Goal: Task Accomplishment & Management: Complete application form

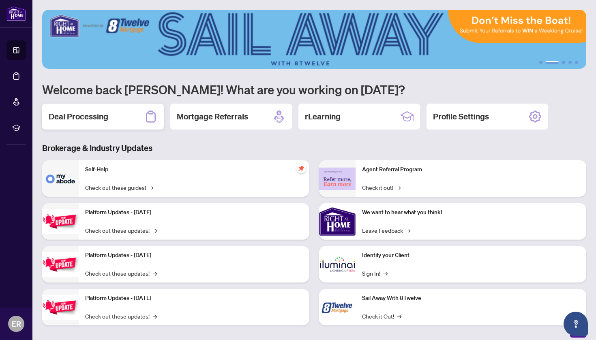
click at [101, 116] on h2 "Deal Processing" at bounding box center [79, 116] width 60 height 11
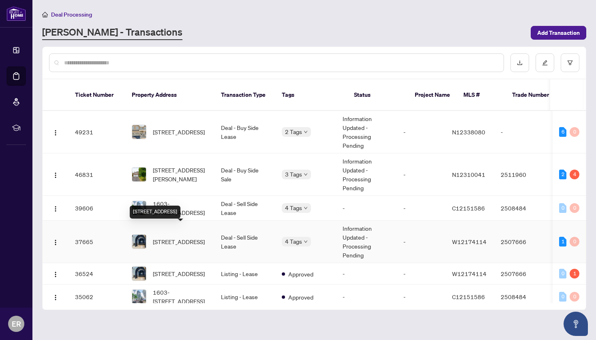
click at [194, 237] on span "[STREET_ADDRESS]" at bounding box center [179, 241] width 52 height 9
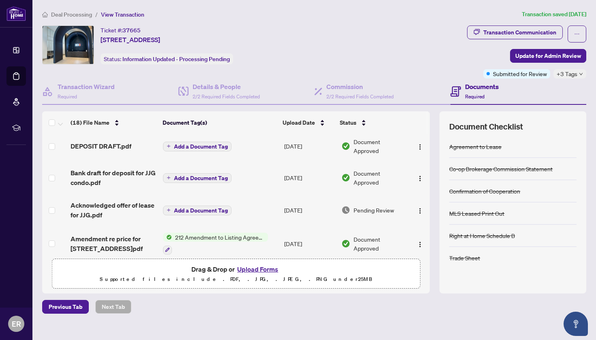
scroll to position [68, 0]
click at [98, 147] on span "DEPOSIT DRAFT.pdf" at bounding box center [101, 147] width 61 height 10
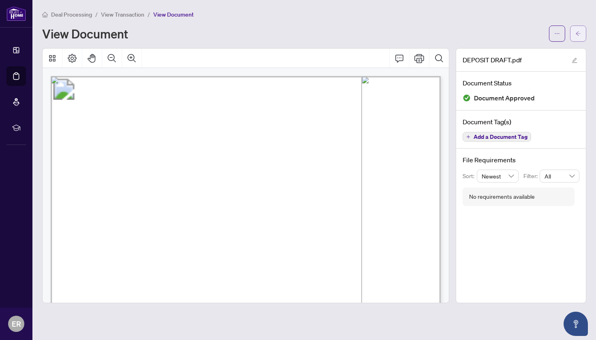
click at [578, 32] on icon "arrow-left" at bounding box center [577, 33] width 5 height 4
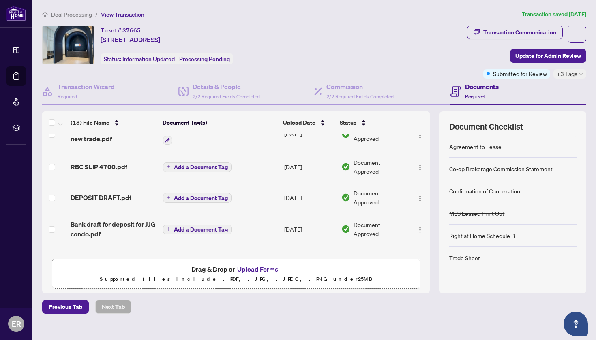
scroll to position [26, 0]
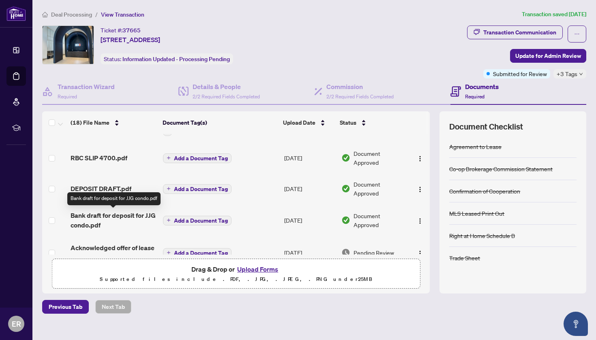
click at [116, 216] on span "Bank draft for deposit for JJG condo.pdf" at bounding box center [114, 220] width 86 height 19
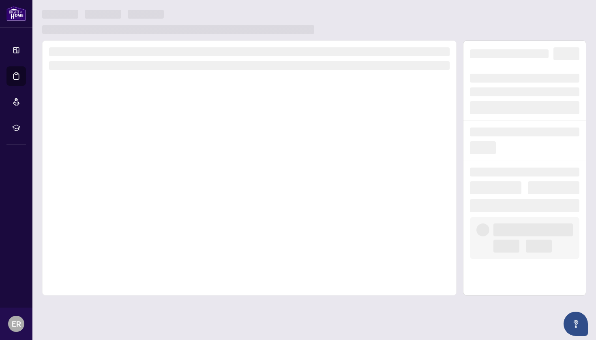
click at [116, 216] on div at bounding box center [249, 168] width 414 height 255
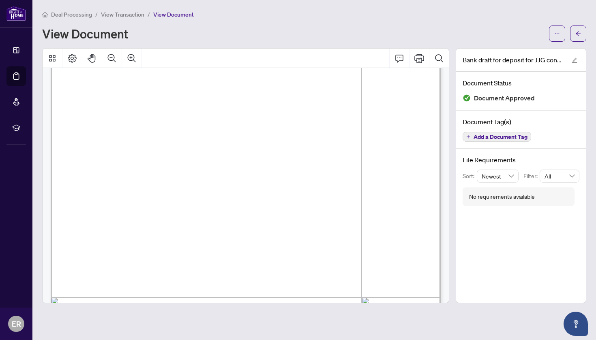
scroll to position [85, 0]
click at [577, 31] on icon "arrow-left" at bounding box center [578, 34] width 6 height 6
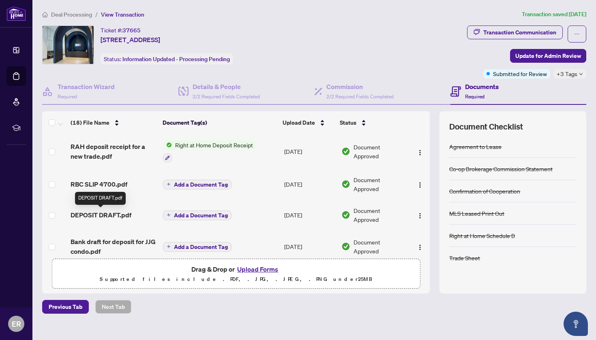
click at [94, 215] on span "DEPOSIT DRAFT.pdf" at bounding box center [101, 215] width 61 height 10
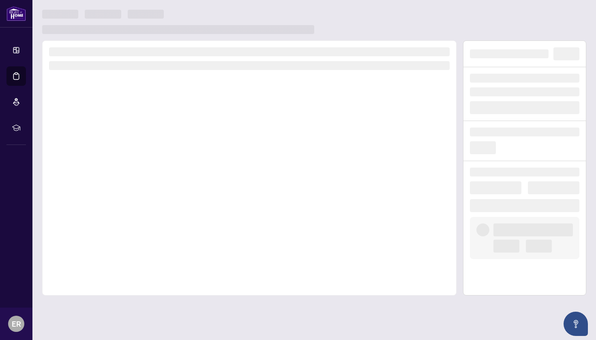
click at [94, 215] on div at bounding box center [249, 168] width 414 height 255
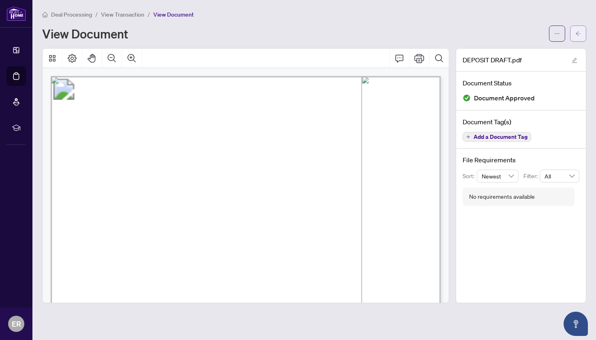
click at [577, 33] on icon "arrow-left" at bounding box center [578, 34] width 6 height 6
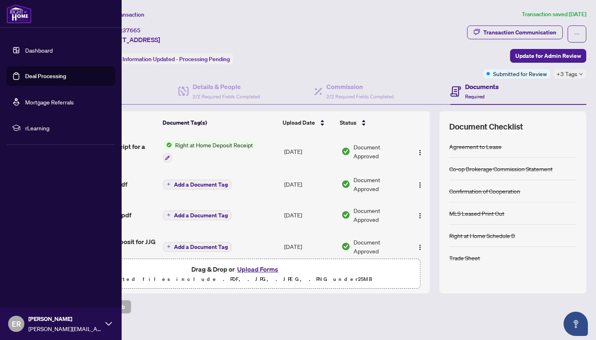
click at [41, 75] on link "Deal Processing" at bounding box center [45, 76] width 41 height 7
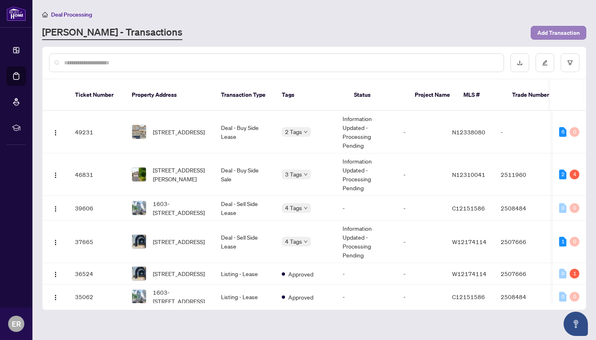
click at [555, 33] on span "Add Transaction" at bounding box center [558, 32] width 43 height 13
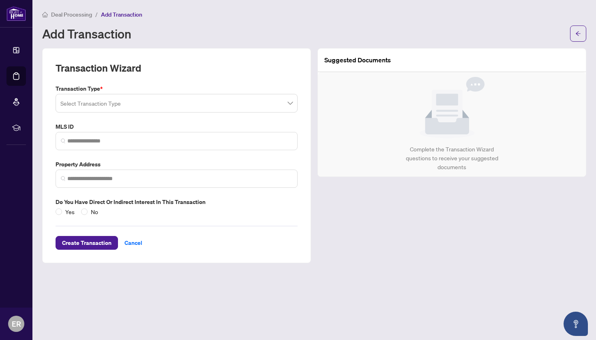
click at [86, 103] on input "search" at bounding box center [172, 105] width 225 height 18
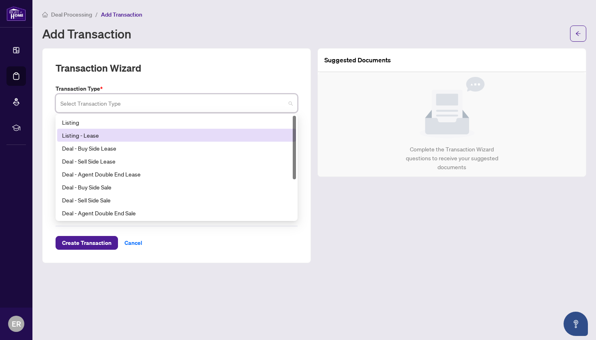
click at [88, 133] on div "Listing - Lease" at bounding box center [176, 135] width 229 height 9
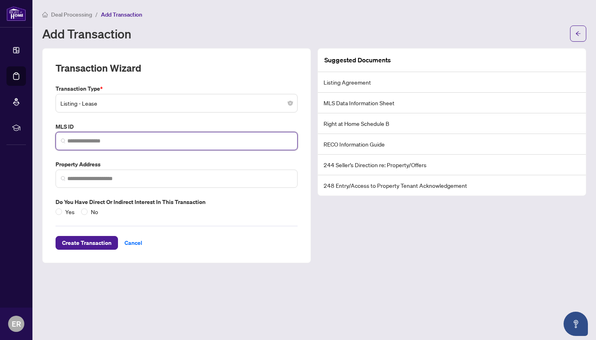
click at [89, 141] on input "search" at bounding box center [179, 141] width 225 height 9
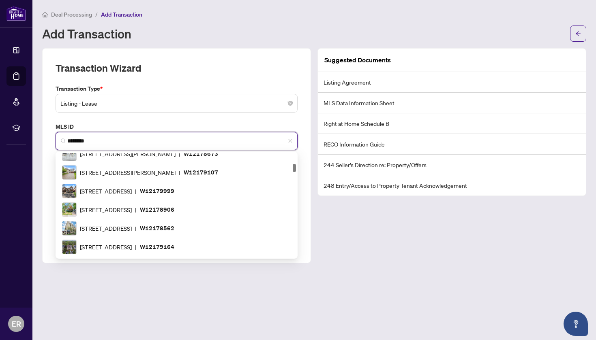
type input "*********"
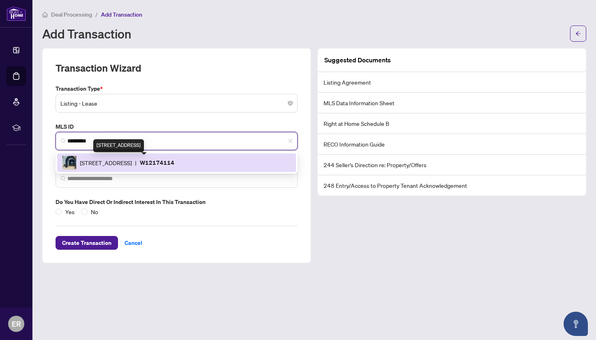
click at [92, 160] on span "285 Dufferin St, Toronto, Ontario M6K 1Z7, Canada" at bounding box center [106, 162] width 52 height 9
type input "**********"
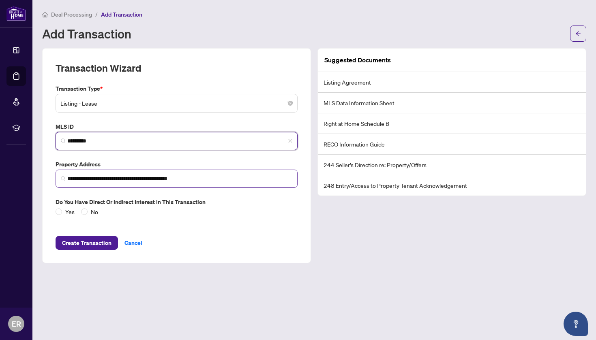
click at [64, 178] on img at bounding box center [63, 178] width 5 height 5
type input "*********"
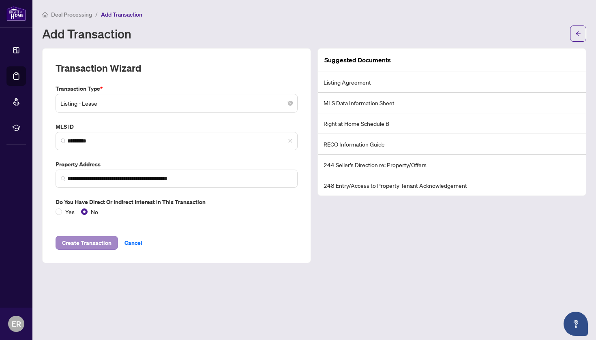
click at [92, 241] on span "Create Transaction" at bounding box center [86, 243] width 49 height 13
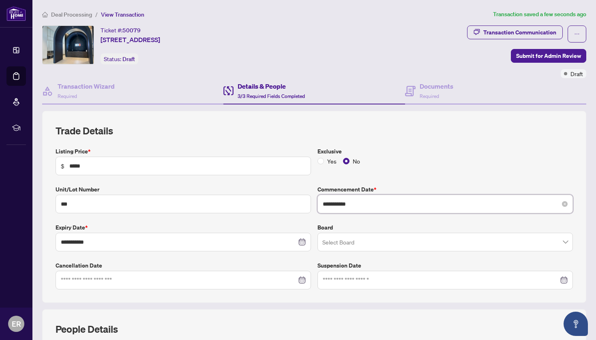
click at [366, 203] on input "**********" at bounding box center [441, 204] width 236 height 9
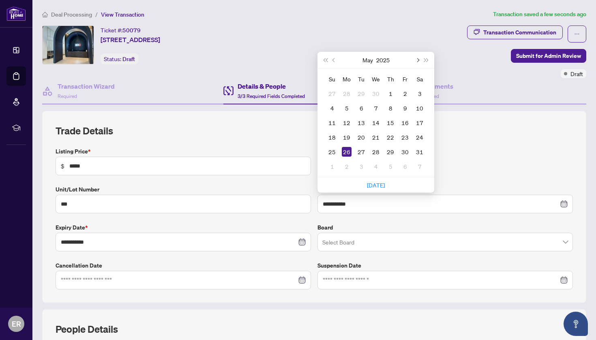
click at [418, 60] on span "Next month (PageDown)" at bounding box center [417, 60] width 4 height 4
click at [346, 92] on div "1" at bounding box center [347, 94] width 10 height 10
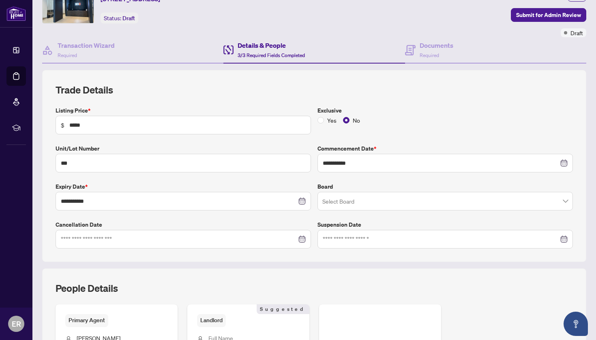
scroll to position [43, 0]
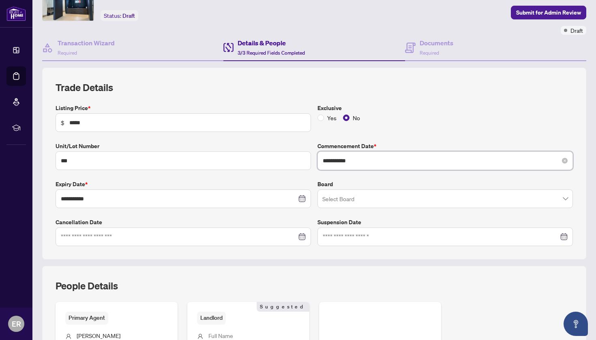
click at [357, 160] on input "**********" at bounding box center [441, 160] width 236 height 9
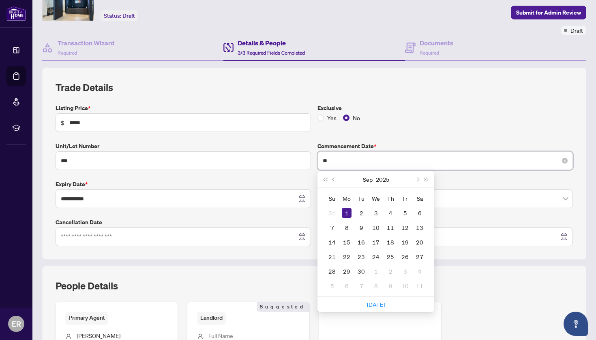
type input "*"
click at [325, 178] on span "Last year (Control + left)" at bounding box center [325, 180] width 4 height 4
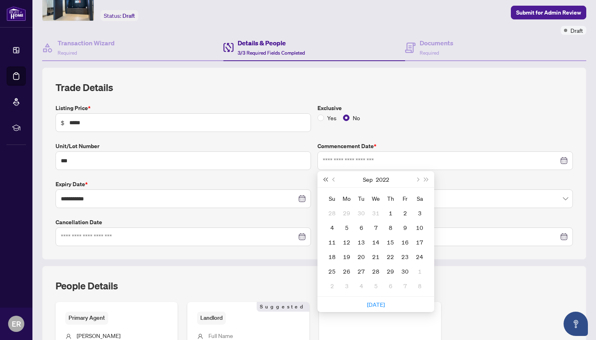
click at [325, 178] on span "Last year (Control + left)" at bounding box center [325, 180] width 4 height 4
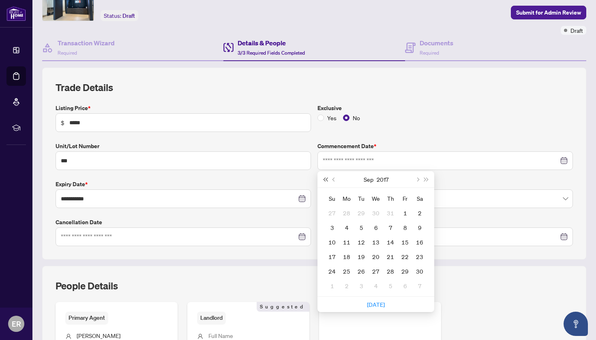
click at [325, 178] on span "Last year (Control + left)" at bounding box center [325, 180] width 4 height 4
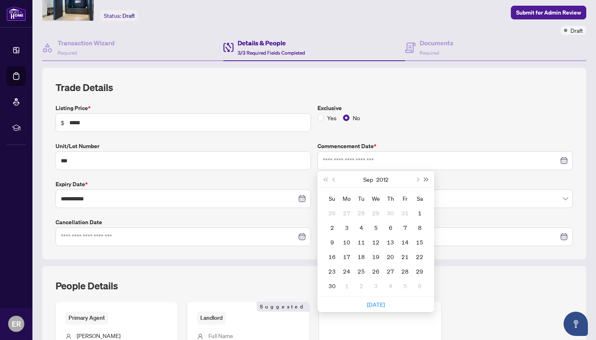
click at [425, 178] on span "Next year (Control + right)" at bounding box center [426, 180] width 4 height 4
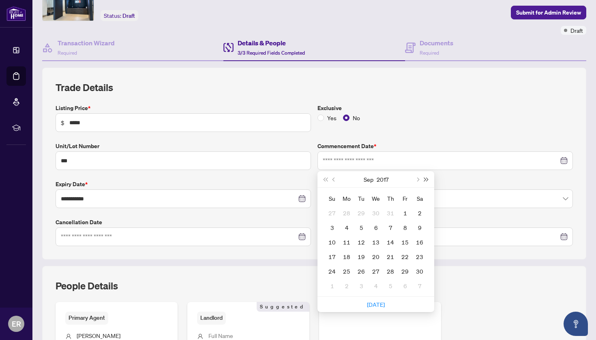
click at [425, 178] on span "Next year (Control + right)" at bounding box center [426, 180] width 4 height 4
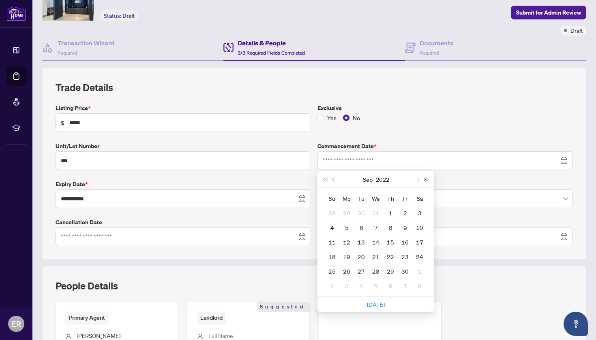
click at [425, 178] on span "Next year (Control + right)" at bounding box center [426, 180] width 4 height 4
click at [332, 177] on button "Previous month (PageUp)" at bounding box center [333, 179] width 9 height 16
click at [332, 178] on button "Previous month (PageUp)" at bounding box center [333, 179] width 9 height 16
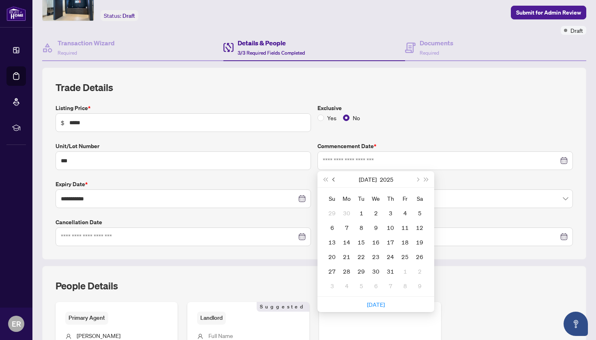
click at [332, 178] on button "Previous month (PageUp)" at bounding box center [333, 179] width 9 height 16
type input "**********"
click at [348, 272] on div "26" at bounding box center [347, 272] width 10 height 10
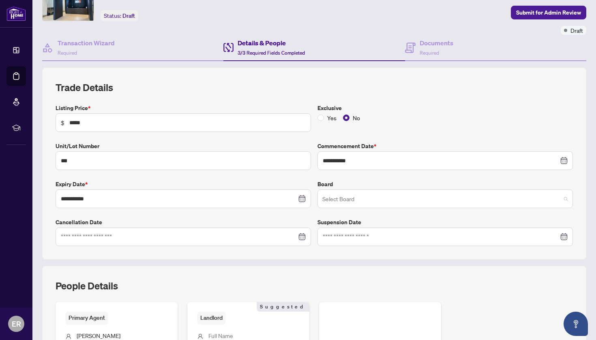
click at [349, 197] on input "search" at bounding box center [441, 200] width 238 height 18
click at [249, 237] on input at bounding box center [179, 237] width 236 height 9
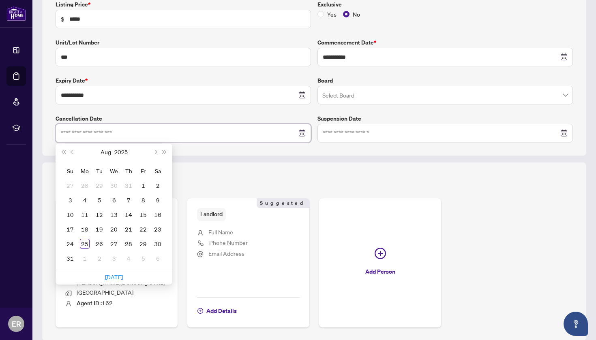
scroll to position [156, 0]
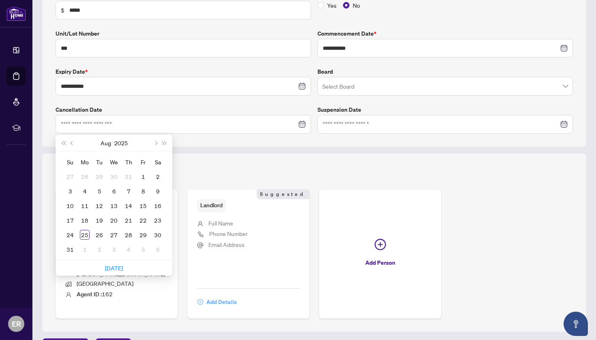
click at [218, 296] on span "Add Details" at bounding box center [221, 302] width 30 height 13
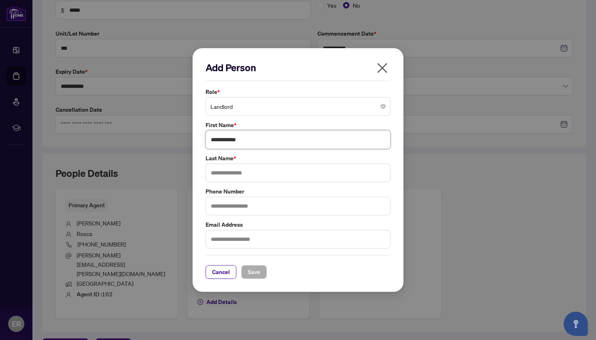
type input "**********"
type input "*******"
type input "**********"
click at [256, 272] on span "Save" at bounding box center [254, 272] width 13 height 13
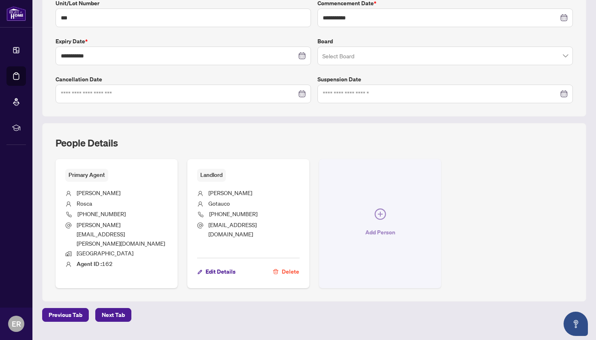
scroll to position [186, 0]
click at [380, 212] on icon "plus-circle" at bounding box center [380, 214] width 5 height 5
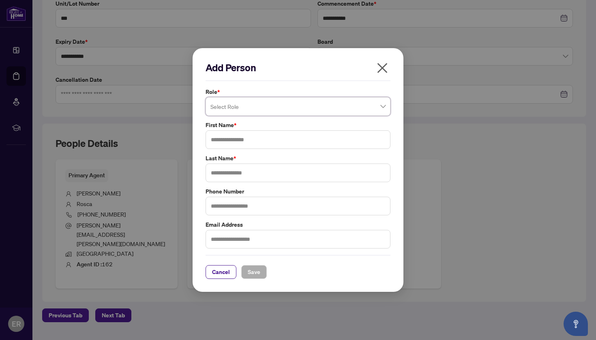
click at [382, 68] on icon "close" at bounding box center [382, 68] width 13 height 13
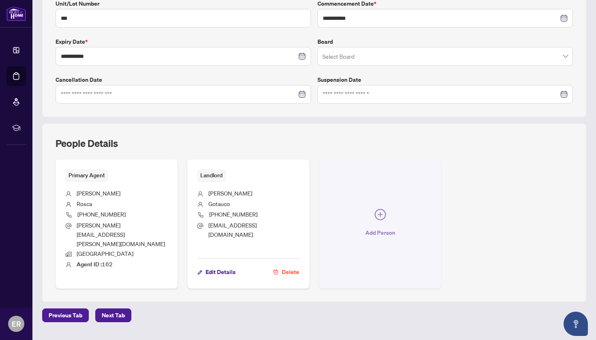
scroll to position [0, 0]
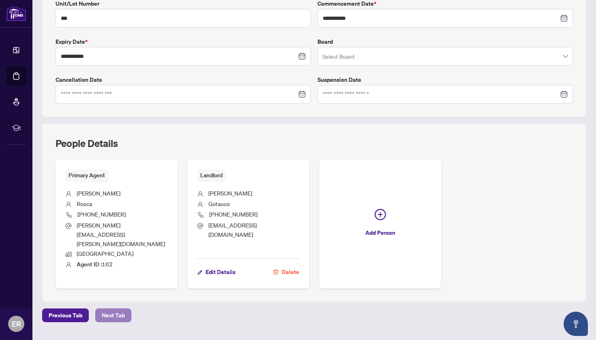
click at [114, 309] on span "Next Tab" at bounding box center [113, 315] width 23 height 13
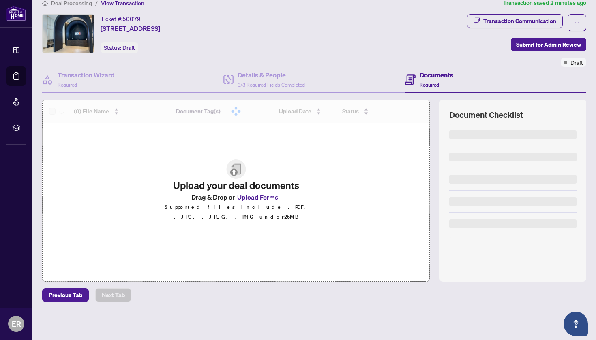
scroll to position [11, 0]
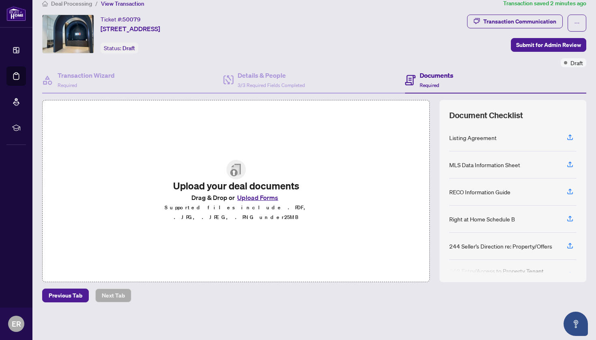
click at [253, 202] on button "Upload Forms" at bounding box center [258, 198] width 46 height 11
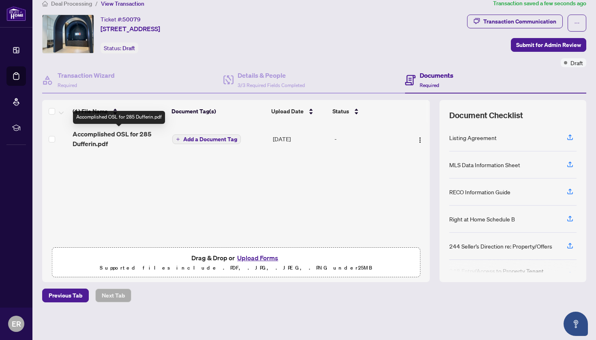
click at [124, 136] on span "Accomplished OSL for 285 Dufferin.pdf" at bounding box center [119, 138] width 93 height 19
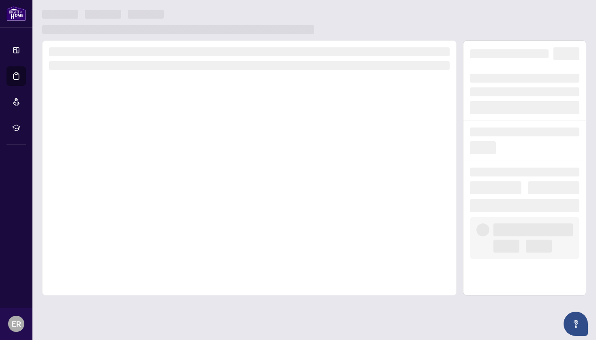
click at [124, 136] on div at bounding box center [249, 168] width 414 height 255
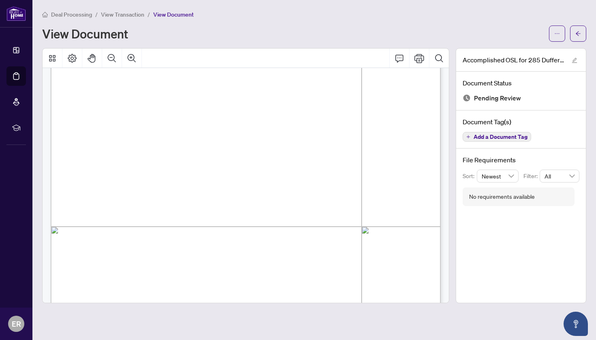
scroll to position [654, 0]
click at [578, 31] on icon "arrow-left" at bounding box center [578, 34] width 6 height 6
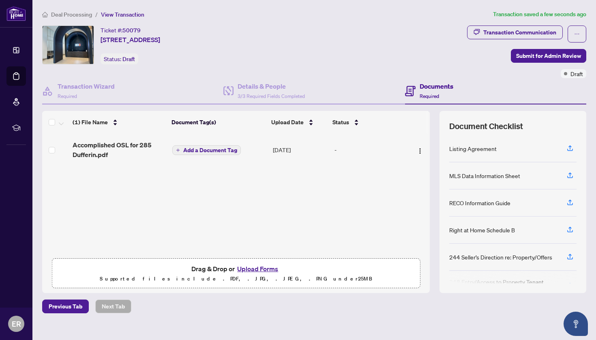
click at [178, 150] on icon "plus" at bounding box center [178, 150] width 4 height 4
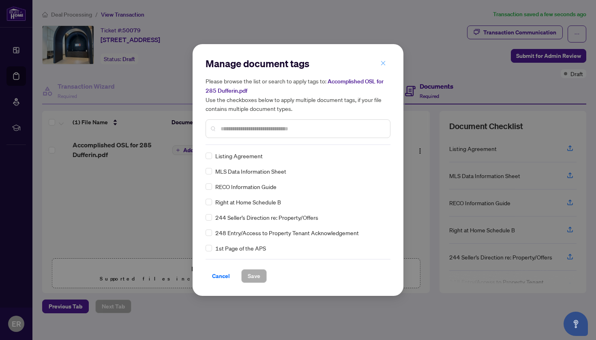
click at [384, 62] on icon "close" at bounding box center [383, 63] width 6 height 6
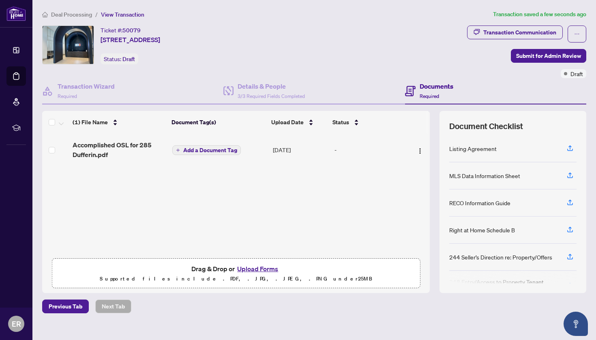
click at [256, 270] on button "Upload Forms" at bounding box center [258, 269] width 46 height 11
click at [417, 148] on img "button" at bounding box center [420, 151] width 6 height 6
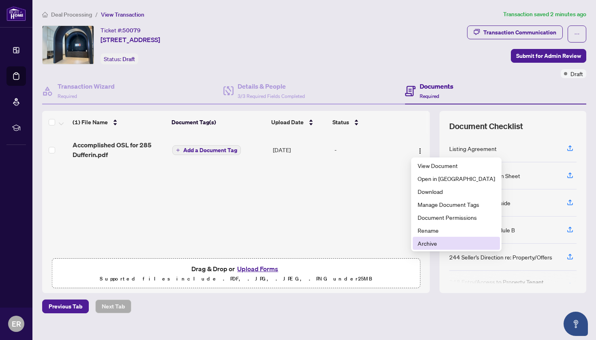
click at [424, 245] on span "Archive" at bounding box center [455, 243] width 77 height 9
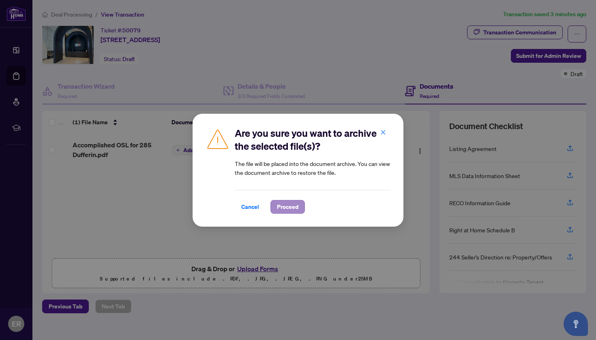
click at [289, 207] on span "Proceed" at bounding box center [287, 207] width 21 height 13
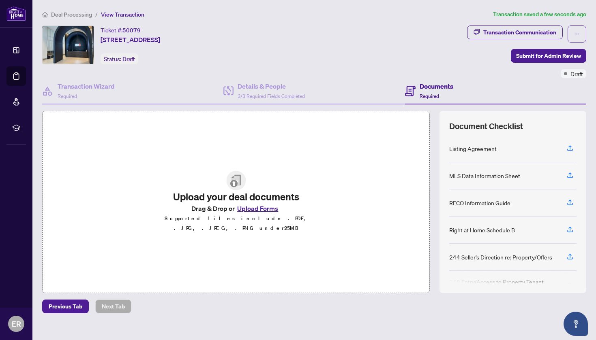
click at [259, 213] on button "Upload Forms" at bounding box center [258, 208] width 46 height 11
click at [255, 211] on button "Upload Forms" at bounding box center [258, 208] width 46 height 11
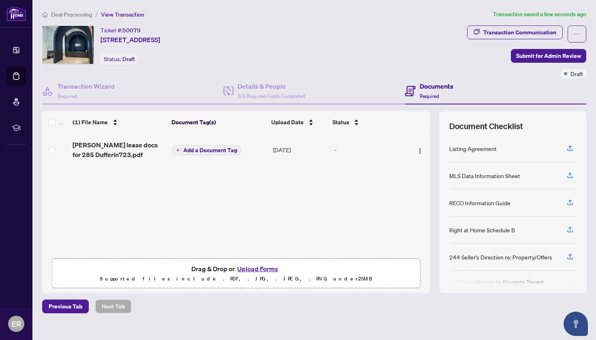
click at [265, 269] on button "Upload Forms" at bounding box center [258, 269] width 46 height 11
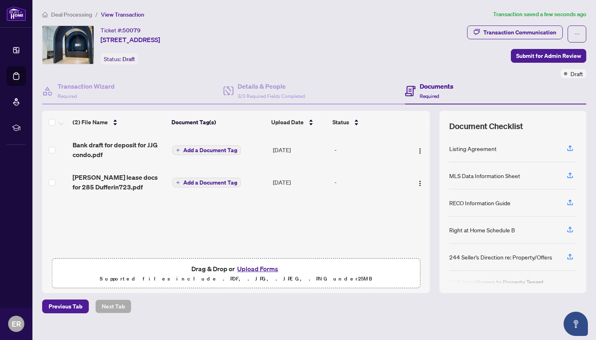
click at [255, 268] on button "Upload Forms" at bounding box center [258, 269] width 46 height 11
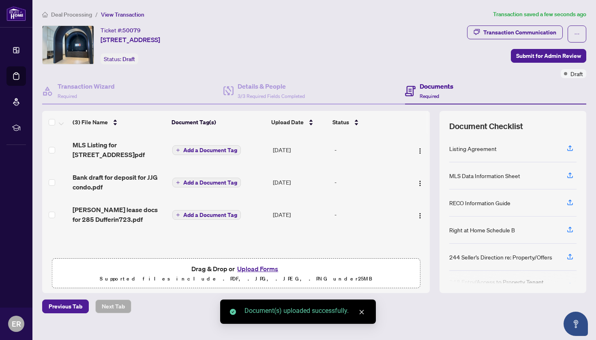
click at [255, 268] on button "Upload Forms" at bounding box center [258, 269] width 46 height 11
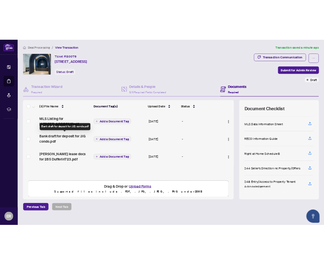
scroll to position [0, 0]
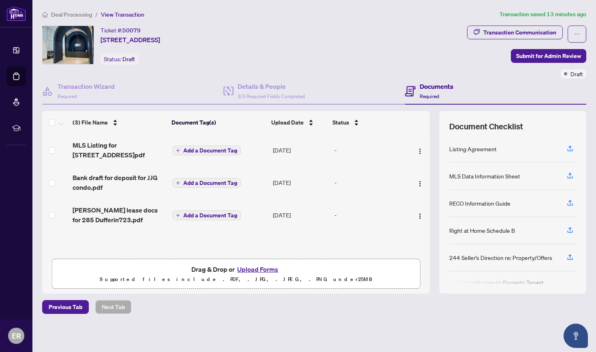
click at [252, 268] on button "Upload Forms" at bounding box center [258, 269] width 46 height 11
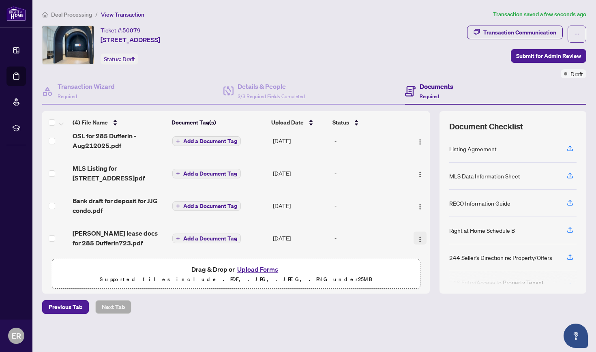
click at [324, 236] on img "button" at bounding box center [420, 239] width 6 height 6
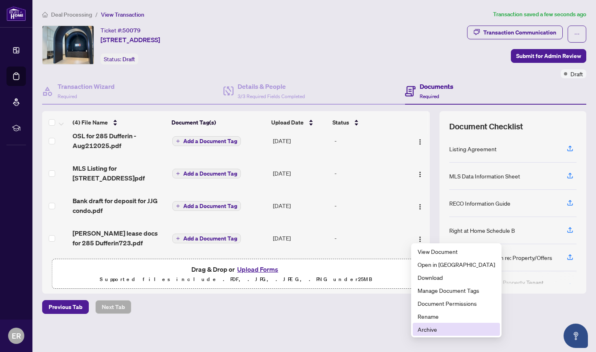
click at [324, 276] on span "Archive" at bounding box center [455, 329] width 77 height 9
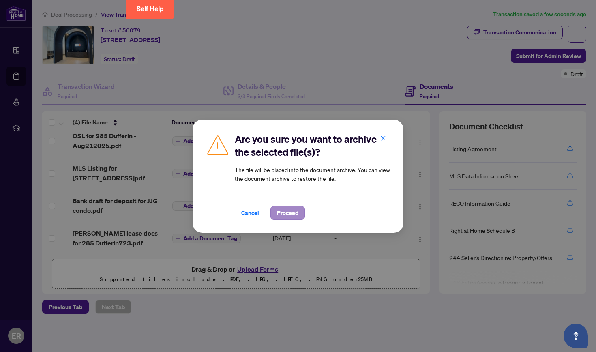
click at [297, 210] on span "Proceed" at bounding box center [287, 212] width 21 height 13
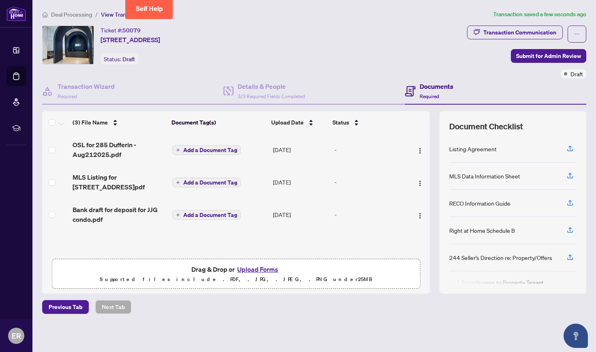
click at [269, 269] on button "Upload Forms" at bounding box center [258, 269] width 46 height 11
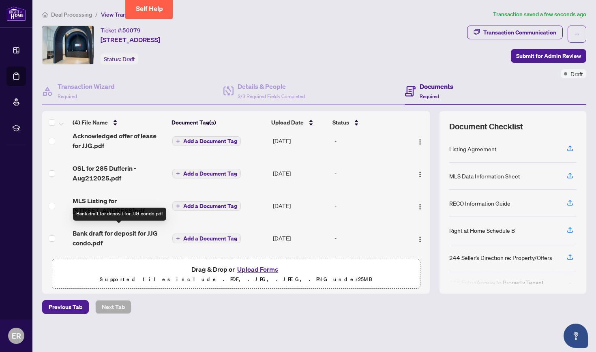
click at [140, 229] on span "Bank draft for deposit for JJG condo.pdf" at bounding box center [119, 237] width 93 height 19
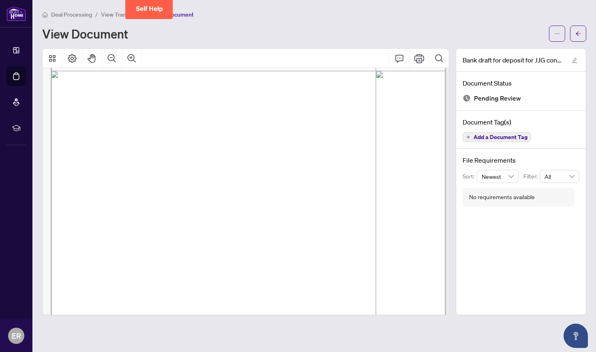
scroll to position [348, 4]
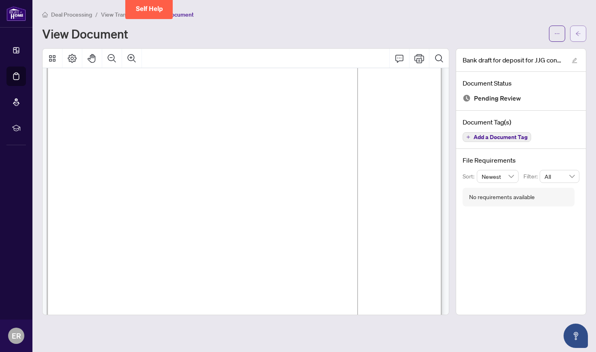
click at [324, 34] on icon "arrow-left" at bounding box center [578, 34] width 6 height 6
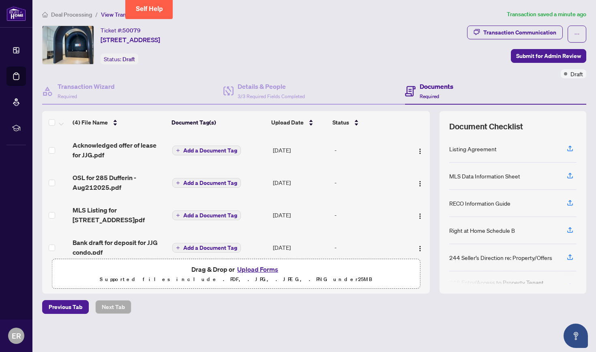
click at [260, 269] on button "Upload Forms" at bounding box center [258, 269] width 46 height 11
click at [324, 74] on div "Draft" at bounding box center [574, 73] width 26 height 9
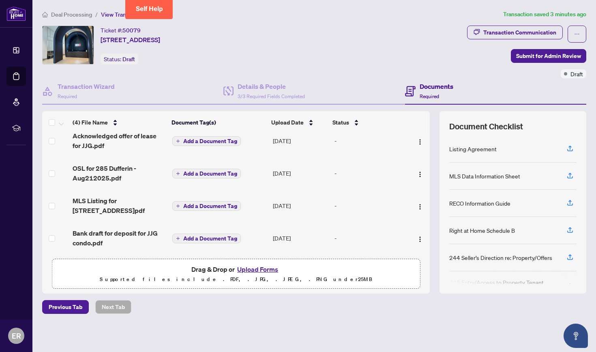
scroll to position [12, 0]
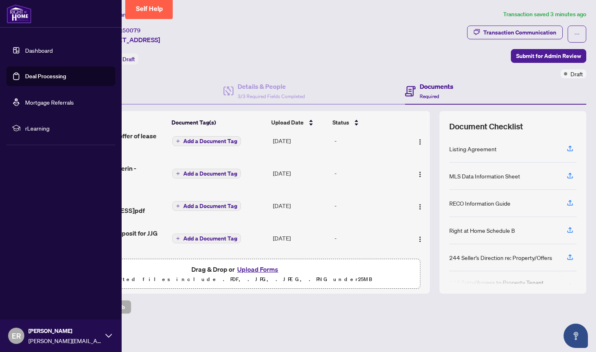
click at [39, 78] on link "Deal Processing" at bounding box center [45, 76] width 41 height 7
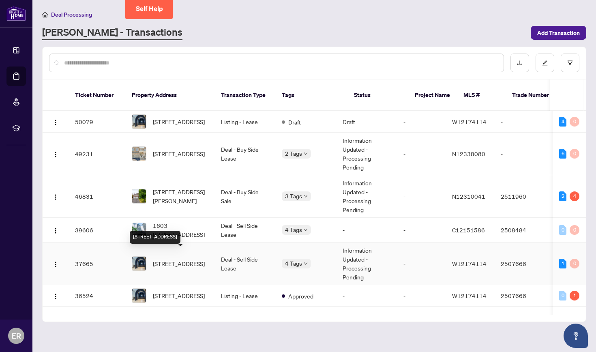
click at [182, 259] on span "[STREET_ADDRESS]" at bounding box center [179, 263] width 52 height 9
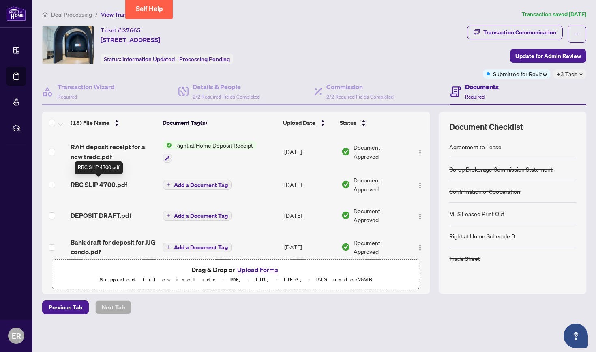
click at [105, 185] on span "RBC SLIP 4700.pdf" at bounding box center [99, 185] width 57 height 10
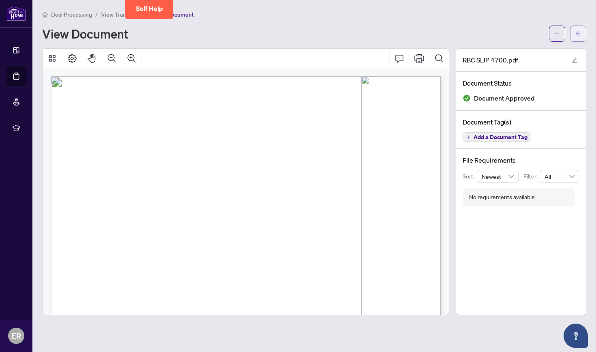
click at [324, 33] on icon "arrow-left" at bounding box center [578, 34] width 6 height 6
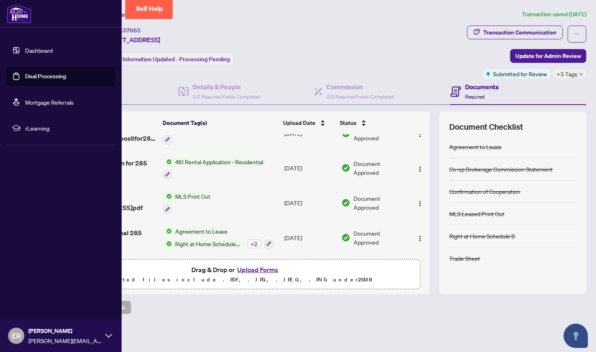
click at [43, 74] on link "Deal Processing" at bounding box center [45, 76] width 41 height 7
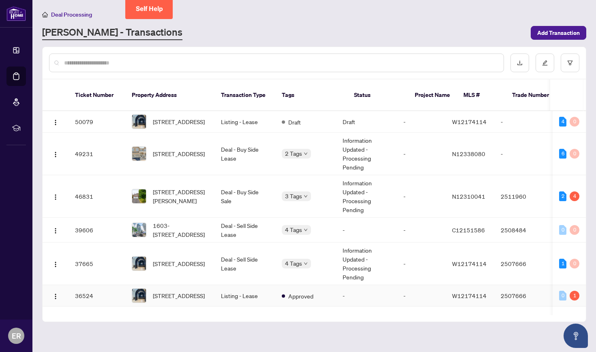
click at [233, 276] on td "Listing - Lease" at bounding box center [244, 295] width 61 height 21
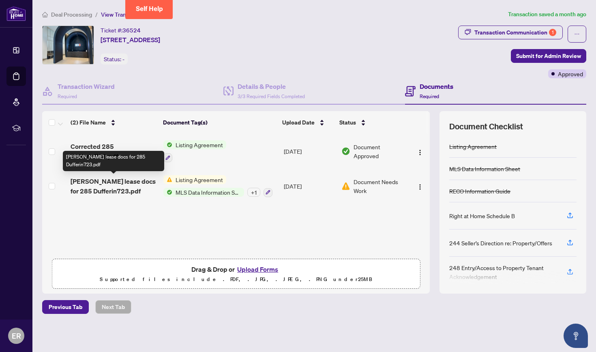
click at [132, 182] on span "[PERSON_NAME] lease docs for 285 Dufferin723.pdf" at bounding box center [114, 185] width 86 height 19
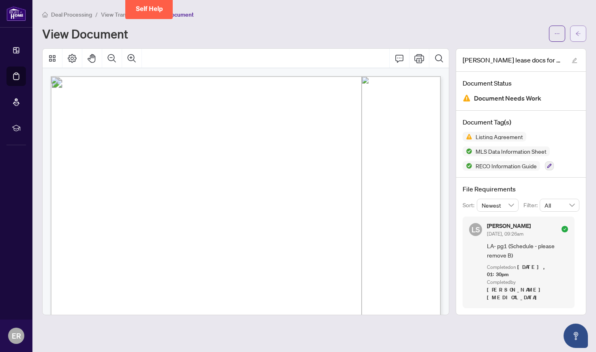
click at [324, 31] on icon "arrow-left" at bounding box center [578, 34] width 6 height 6
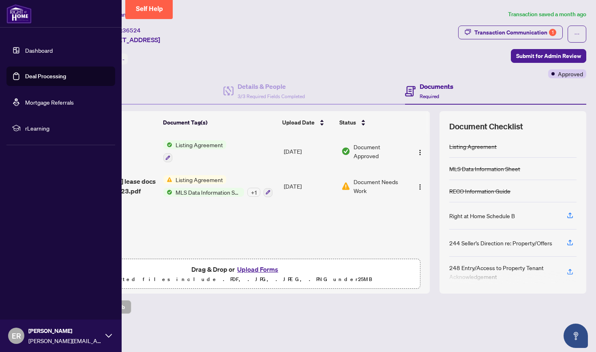
click at [45, 76] on link "Deal Processing" at bounding box center [45, 76] width 41 height 7
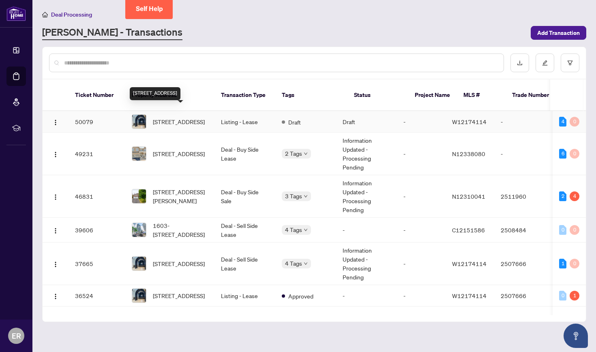
click at [185, 117] on span "[STREET_ADDRESS]" at bounding box center [179, 121] width 52 height 9
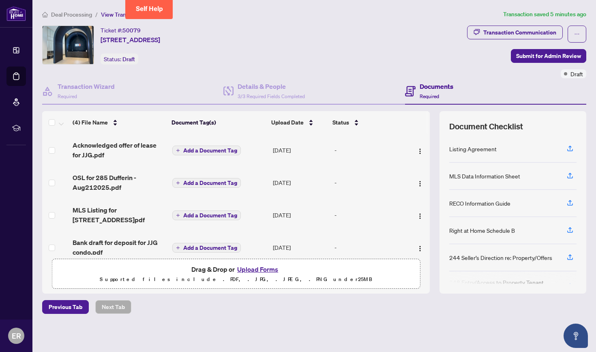
click at [260, 269] on button "Upload Forms" at bounding box center [258, 269] width 46 height 11
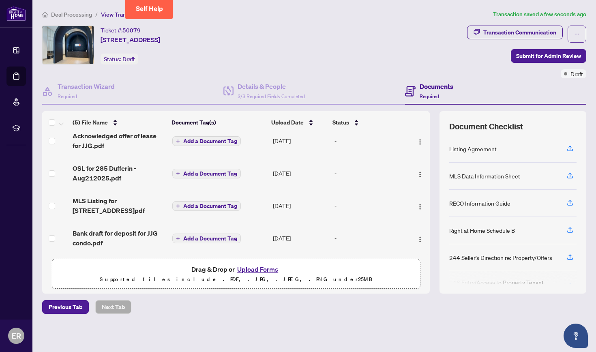
scroll to position [44, 0]
click at [264, 269] on button "Upload Forms" at bounding box center [258, 269] width 46 height 11
click at [324, 56] on span "Submit for Admin Review" at bounding box center [548, 55] width 65 height 13
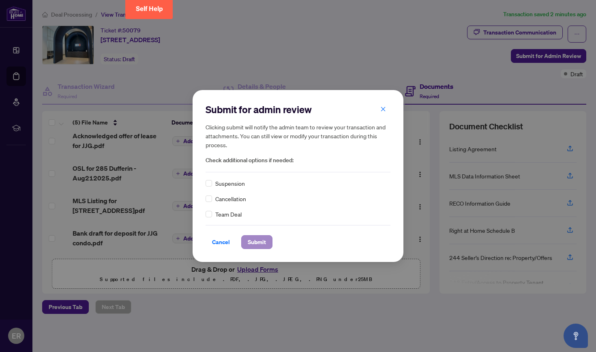
click at [257, 242] on span "Submit" at bounding box center [257, 241] width 18 height 13
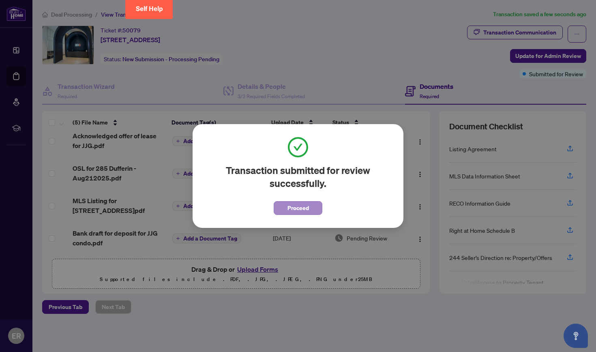
click at [301, 208] on span "Proceed" at bounding box center [297, 207] width 21 height 13
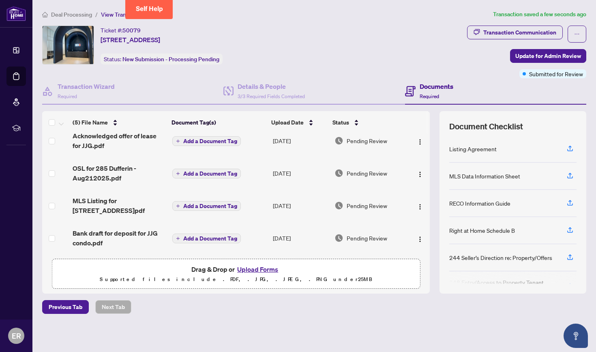
scroll to position [0, 0]
